Goal: Information Seeking & Learning: Compare options

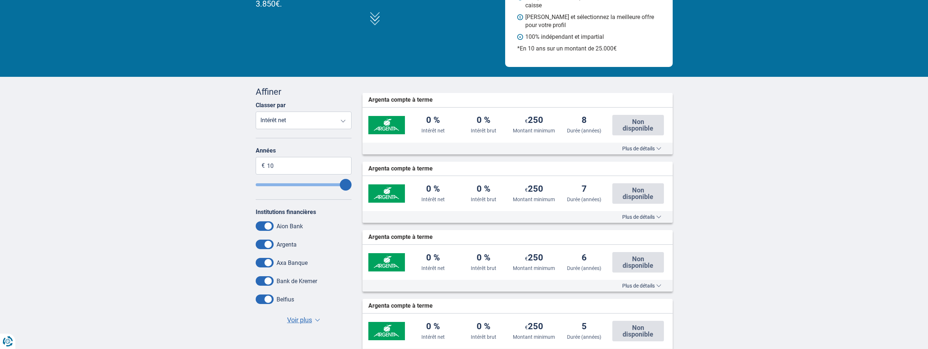
scroll to position [110, 0]
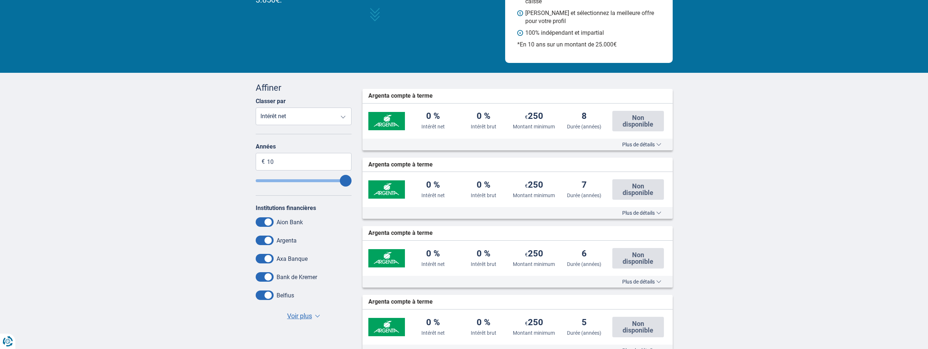
click at [343, 114] on select "Intérêt net Intérêt brut Montant minimum Durée (années)" at bounding box center [304, 116] width 96 height 18
click at [276, 161] on input "10" at bounding box center [304, 162] width 96 height 18
type input "1"
type input "6"
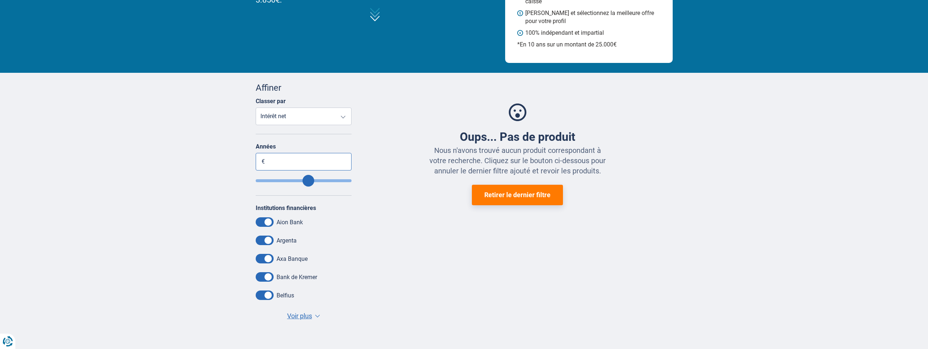
type input "1"
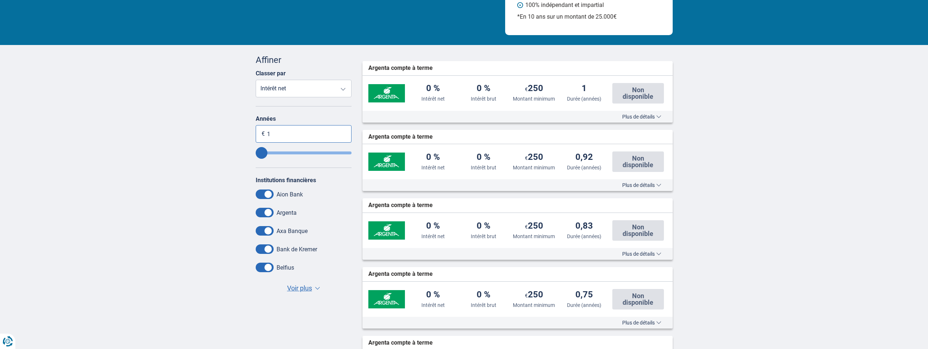
scroll to position [146, 0]
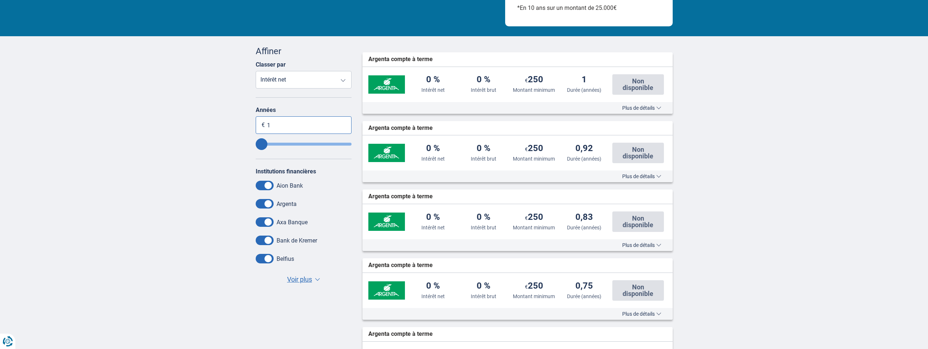
type input "1"
click at [269, 221] on span at bounding box center [265, 222] width 18 height 10
click at [0, 0] on input "checkbox" at bounding box center [0, 0] width 0 height 0
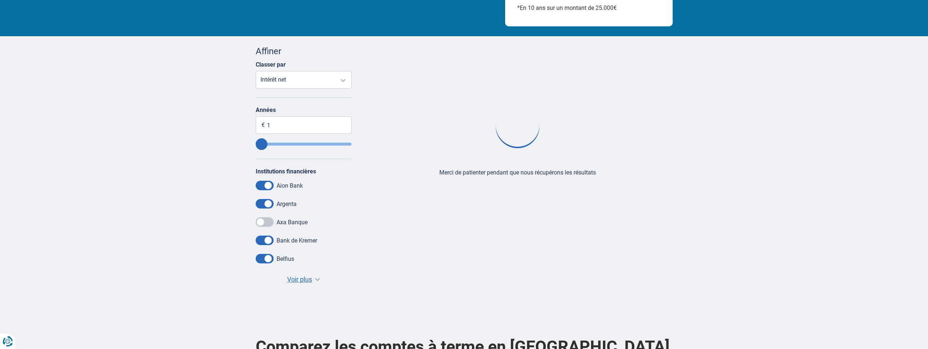
click at [267, 222] on span at bounding box center [265, 222] width 18 height 10
click at [0, 0] on input "checkbox" at bounding box center [0, 0] width 0 height 0
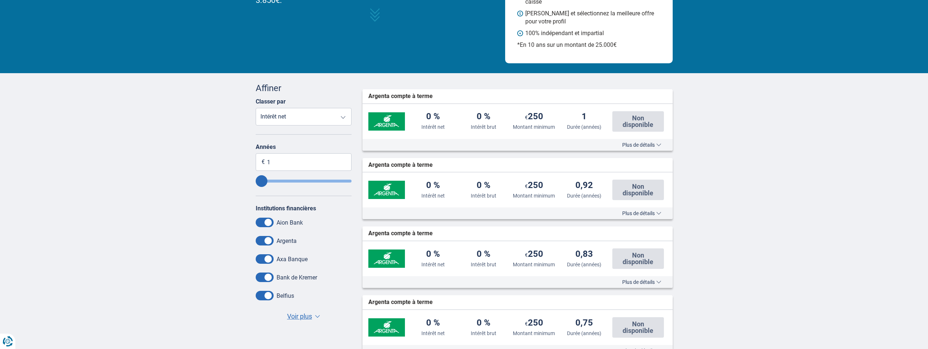
scroll to position [110, 0]
click at [344, 116] on select "Intérêt net Intérêt brut Montant minimum Durée (années)" at bounding box center [304, 116] width 96 height 18
select select "GrossRate-"
click at [256, 107] on select "Intérêt net Intérêt brut Montant minimum Durée (années)" at bounding box center [304, 116] width 96 height 18
click at [277, 161] on input "1" at bounding box center [304, 162] width 96 height 18
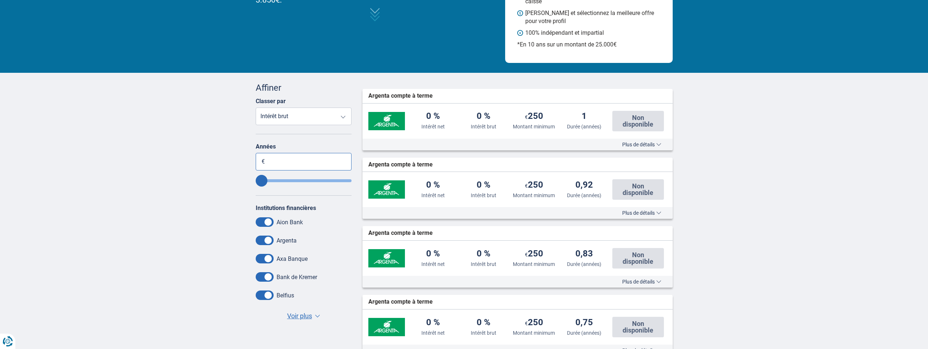
type input "6"
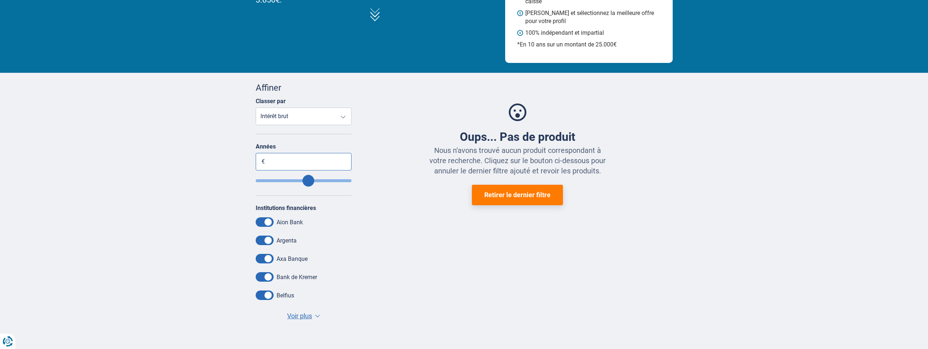
type input "1"
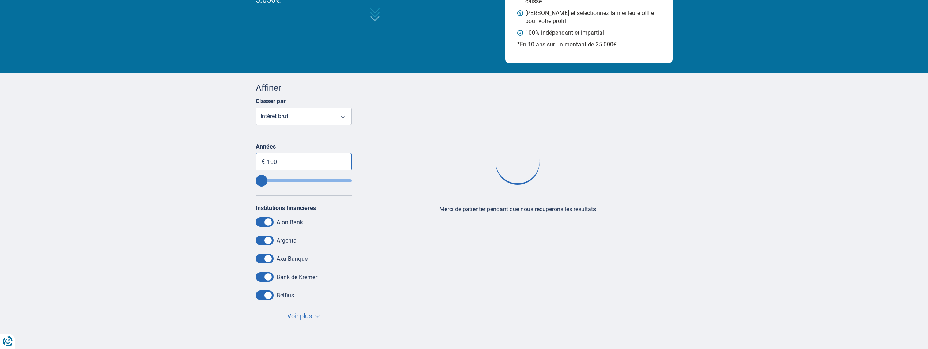
type input "1.000"
type input "10"
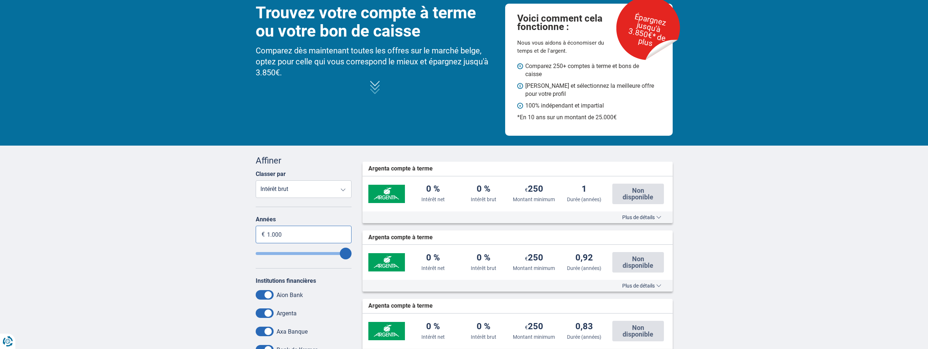
scroll to position [37, 0]
